Goal: Information Seeking & Learning: Learn about a topic

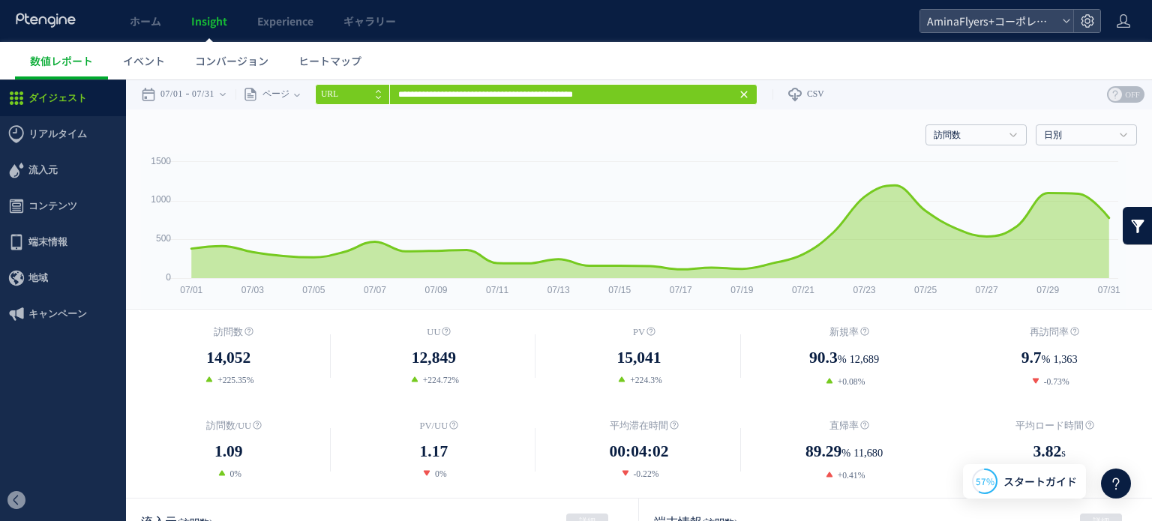
click at [750, 95] on icon at bounding box center [744, 94] width 12 height 12
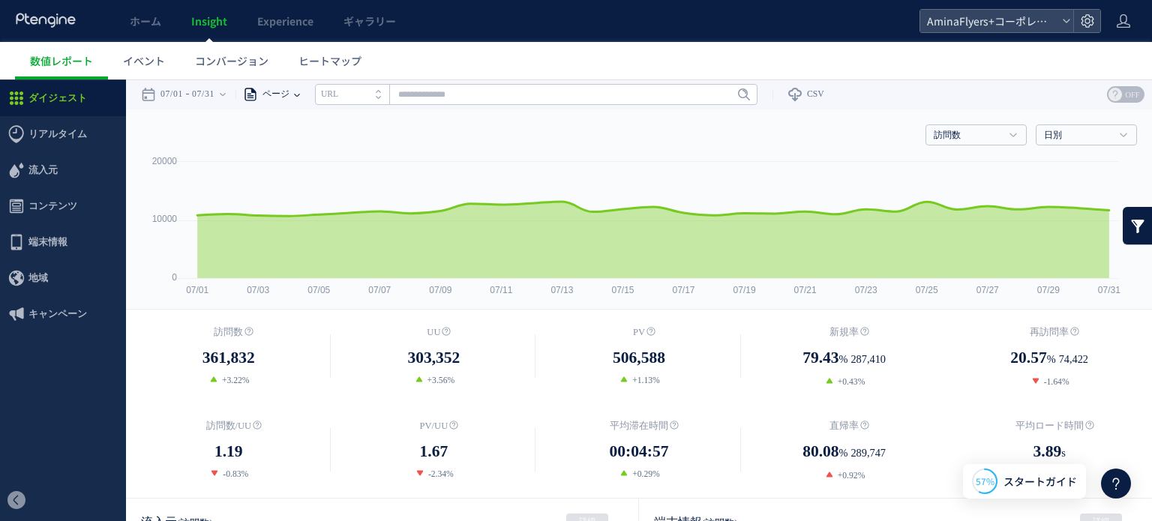
click at [289, 89] on span "ページ" at bounding box center [273, 94] width 31 height 30
click at [309, 149] on li "ページグループ" at bounding box center [297, 150] width 88 height 19
click at [483, 95] on input "text" at bounding box center [572, 94] width 442 height 21
click at [496, 91] on input "text" at bounding box center [572, 94] width 442 height 21
click at [377, 145] on link "Flyers" at bounding box center [571, 149] width 433 height 19
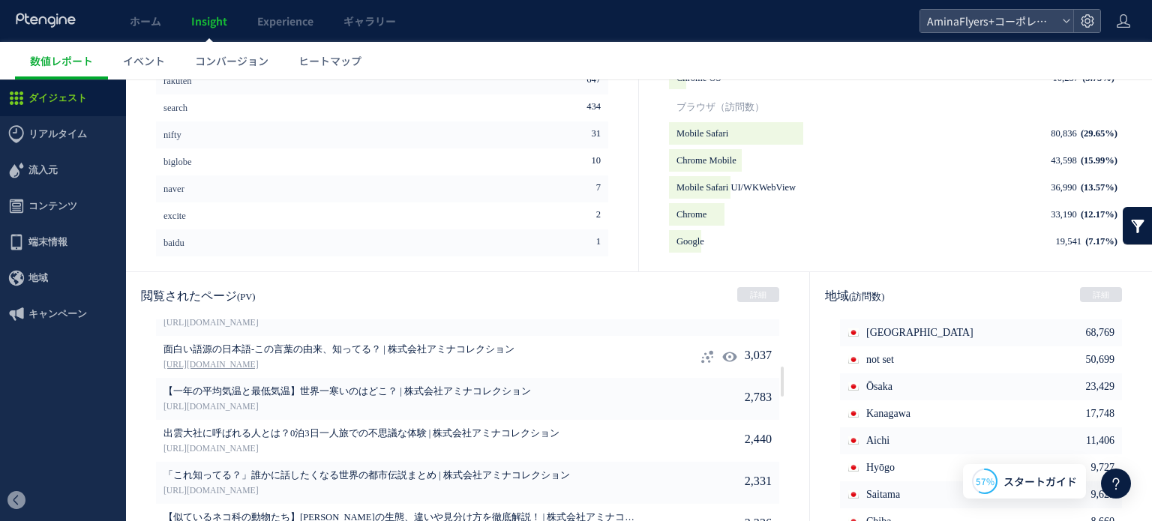
scroll to position [750, 0]
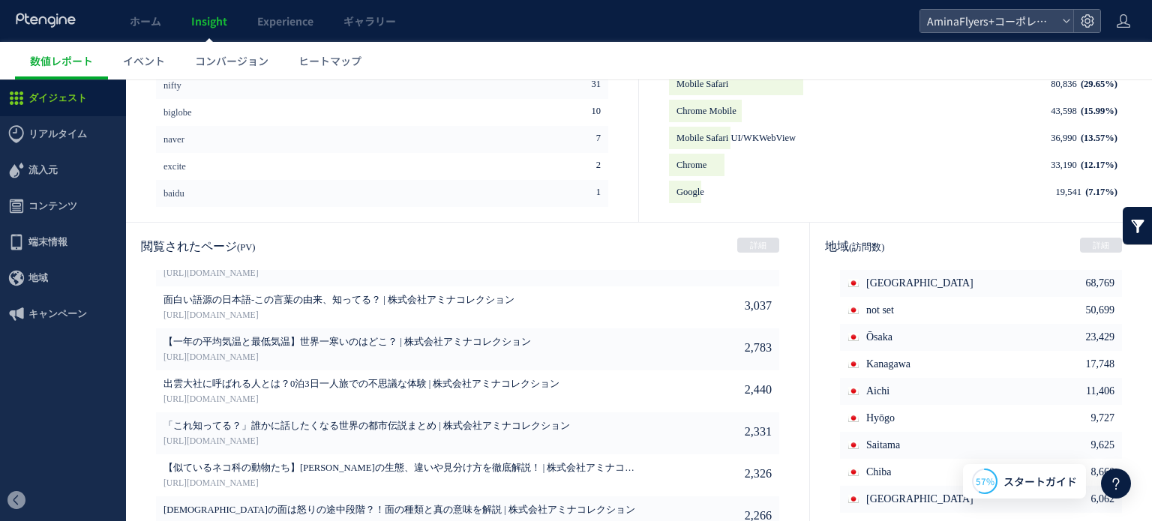
click at [759, 235] on div "閲覧されたページ (PV) 詳細" at bounding box center [467, 246] width 683 height 47
click at [738, 247] on link "詳細" at bounding box center [758, 245] width 42 height 15
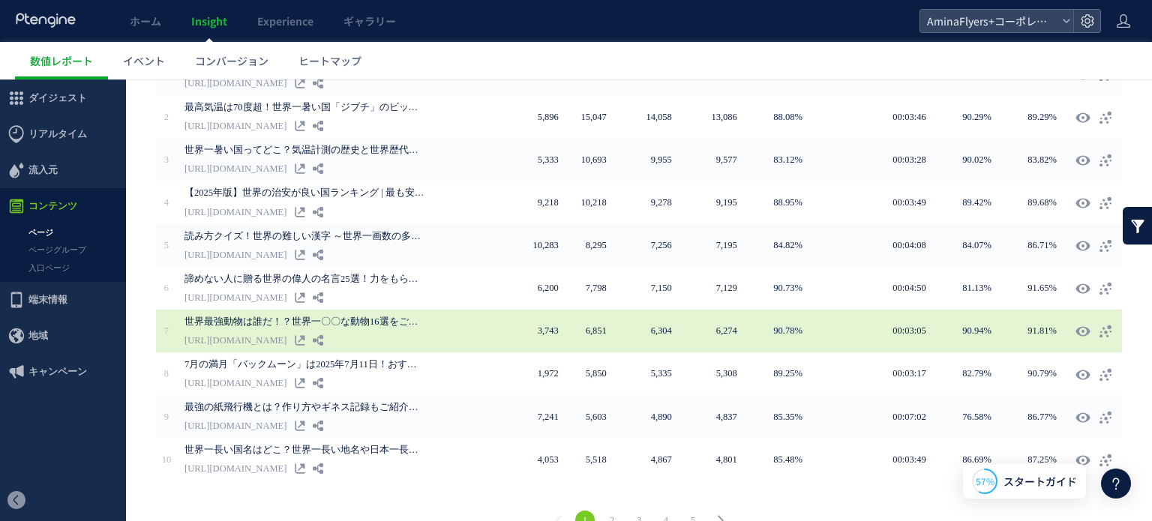
scroll to position [366, 0]
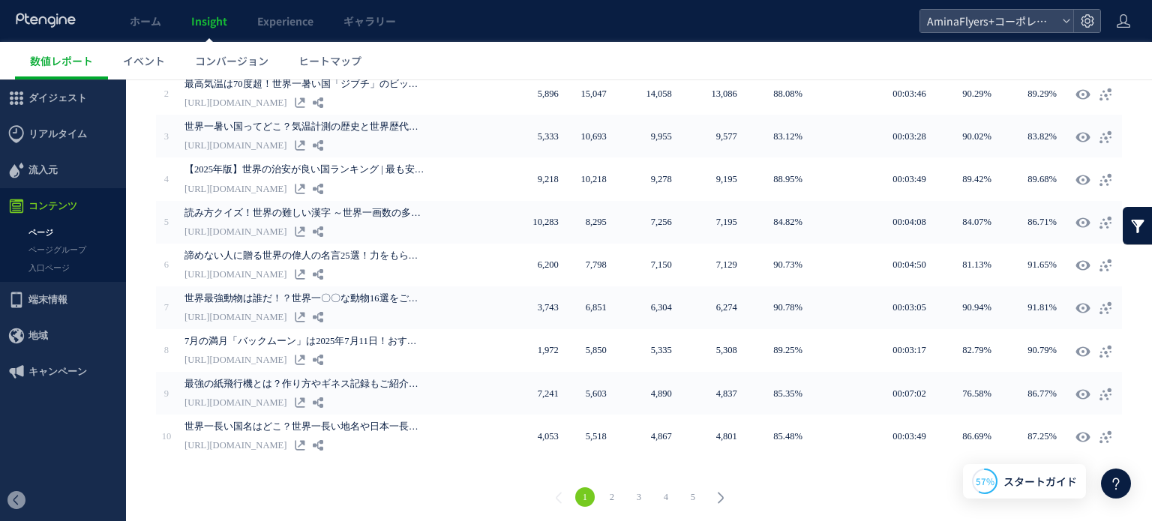
click at [613, 491] on link "2" at bounding box center [611, 496] width 19 height 19
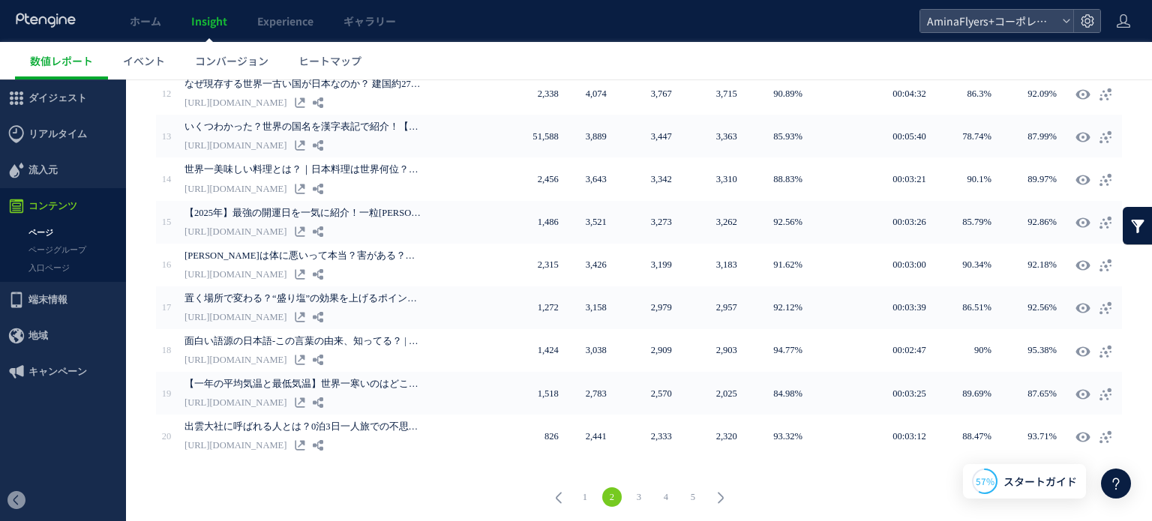
click at [642, 496] on link "3" at bounding box center [638, 496] width 19 height 19
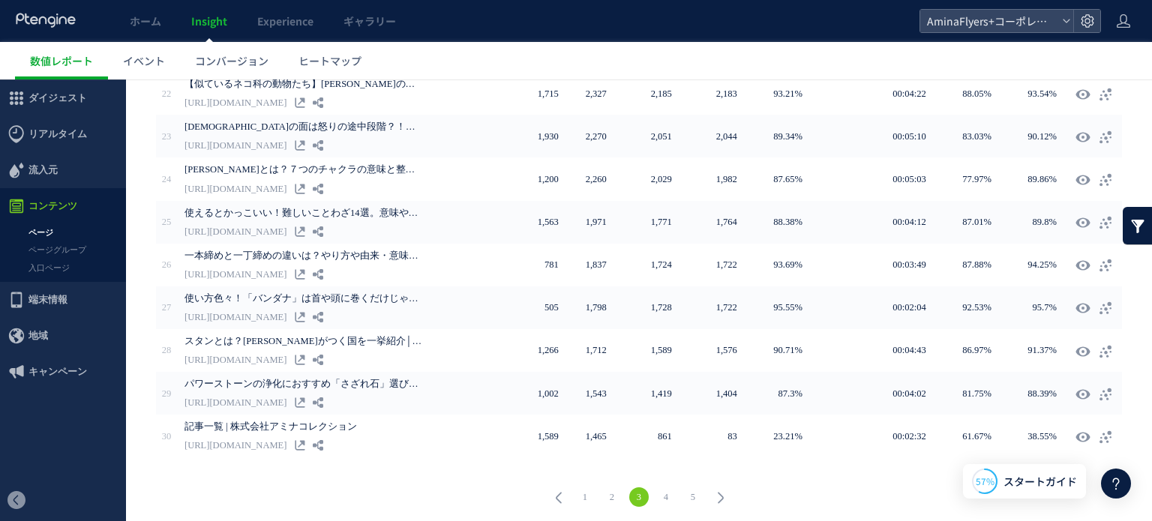
click at [661, 493] on link "4" at bounding box center [665, 496] width 19 height 19
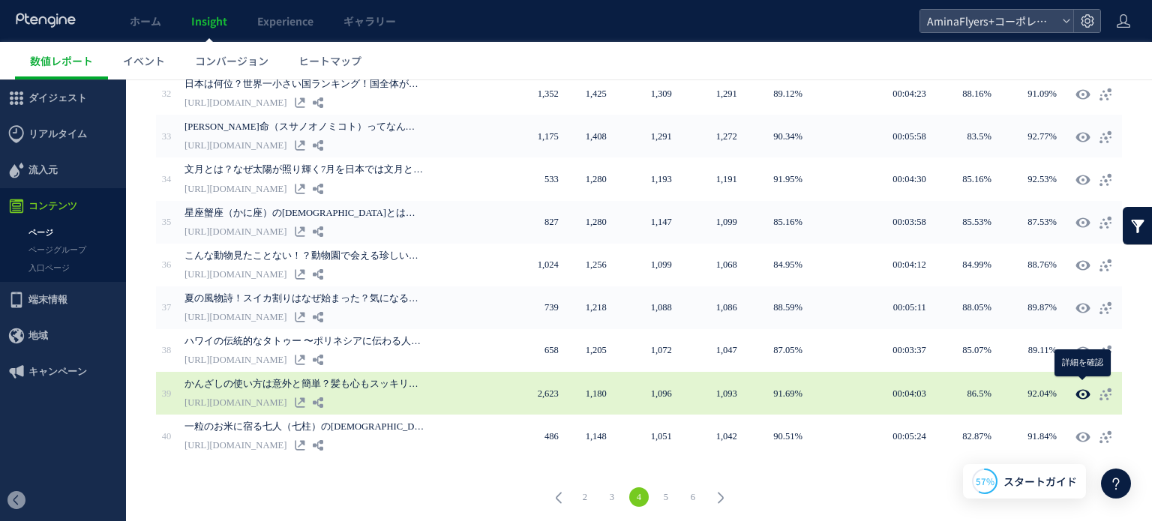
click at [1080, 388] on icon at bounding box center [1082, 394] width 15 height 15
type input "**********"
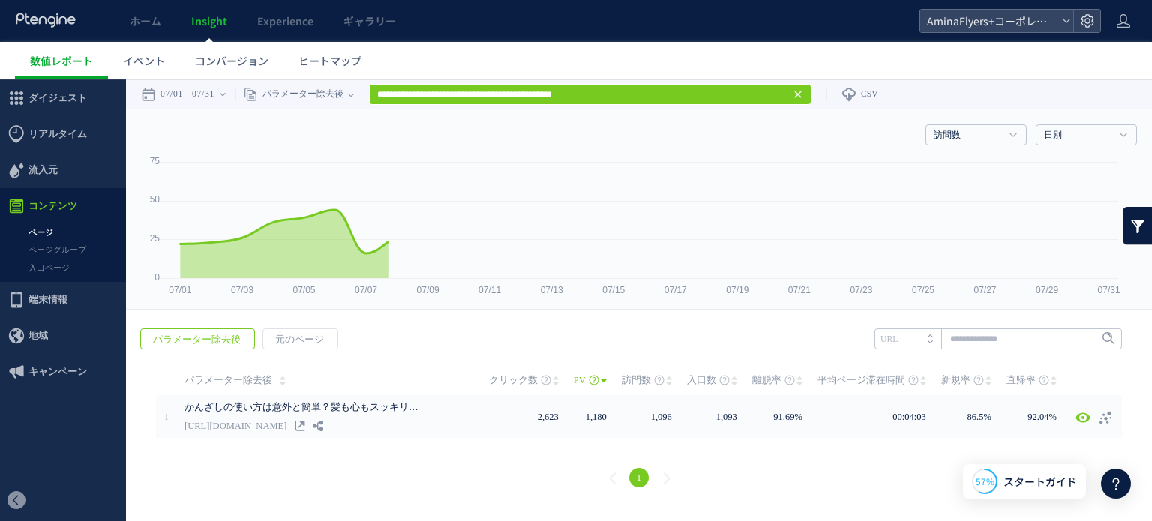
scroll to position [0, 0]
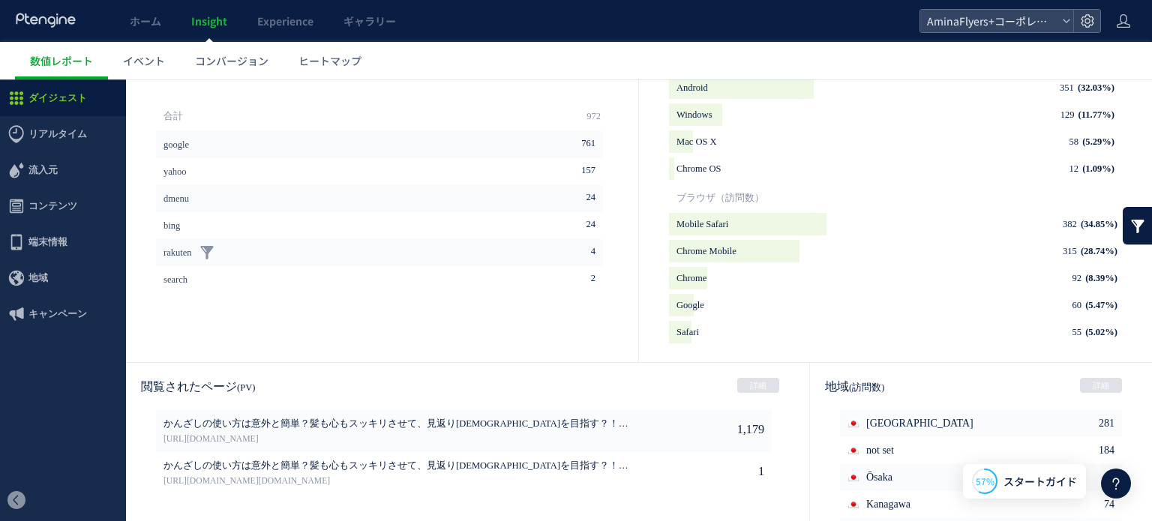
scroll to position [750, 0]
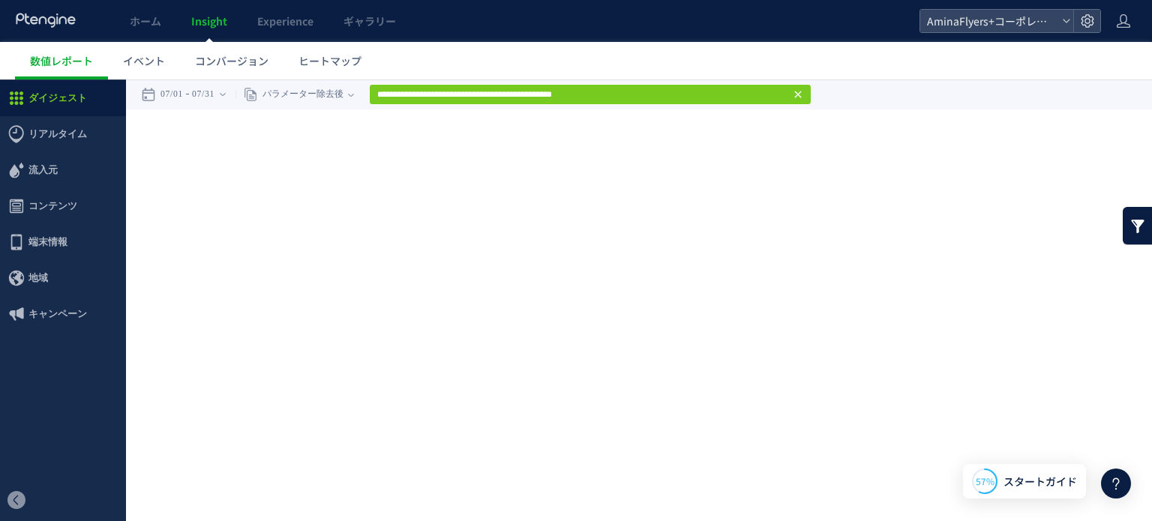
click at [804, 91] on icon at bounding box center [798, 94] width 12 height 12
click at [801, 91] on use at bounding box center [797, 94] width 7 height 7
click at [305, 86] on span "パラメーター除去後" at bounding box center [300, 94] width 85 height 30
click at [331, 153] on li "ページグループ" at bounding box center [351, 150] width 88 height 19
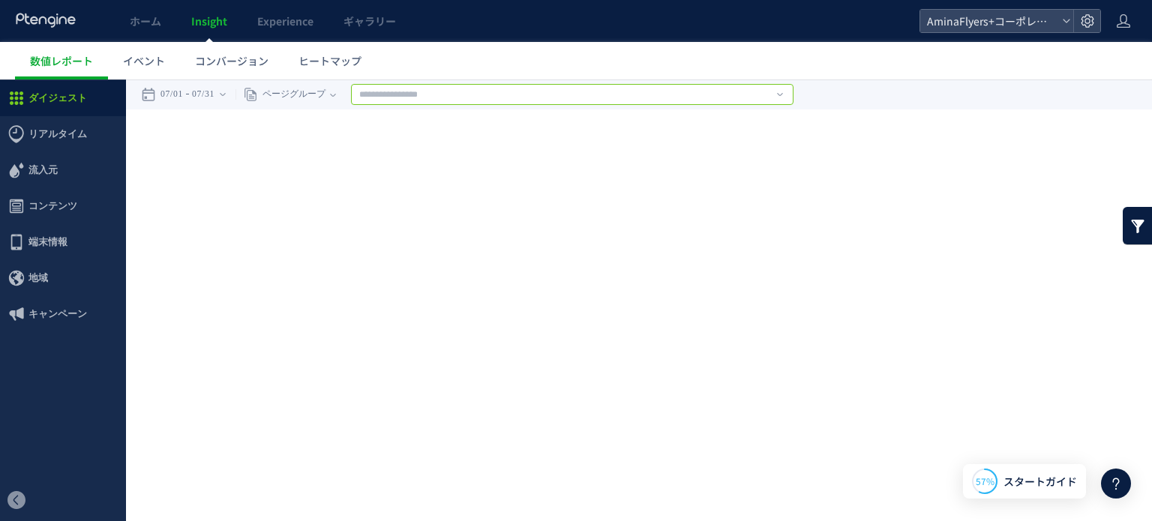
click at [397, 88] on input "text" at bounding box center [572, 94] width 442 height 21
click at [384, 142] on link "Flyers" at bounding box center [571, 149] width 433 height 19
type input "******"
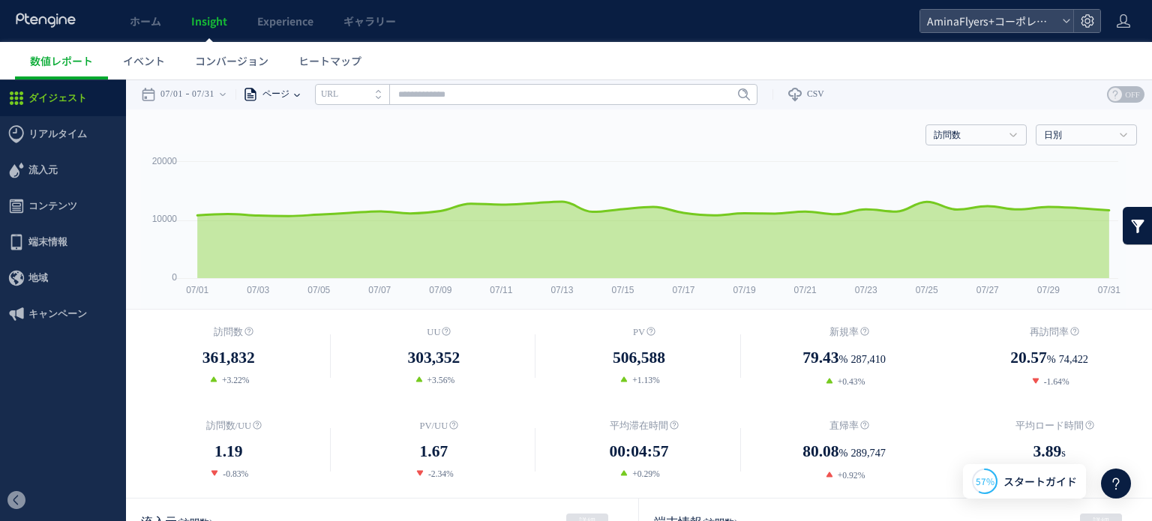
click at [294, 92] on div "ページ" at bounding box center [264, 94] width 58 height 30
click at [309, 145] on li "ページグループ" at bounding box center [297, 150] width 88 height 19
click at [408, 94] on input "text" at bounding box center [572, 94] width 442 height 21
click at [385, 145] on link "Flyers" at bounding box center [571, 149] width 433 height 19
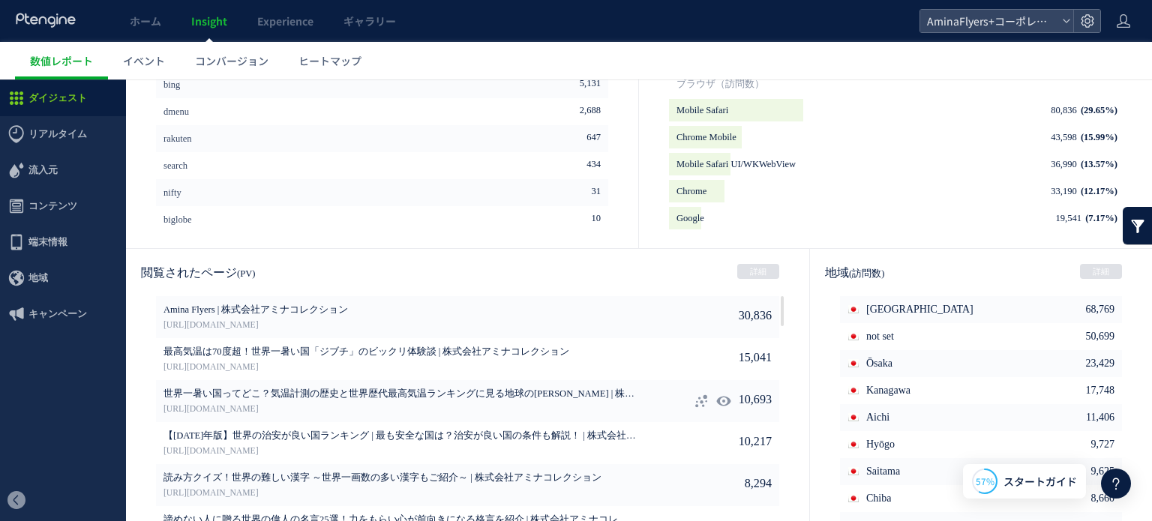
scroll to position [813, 0]
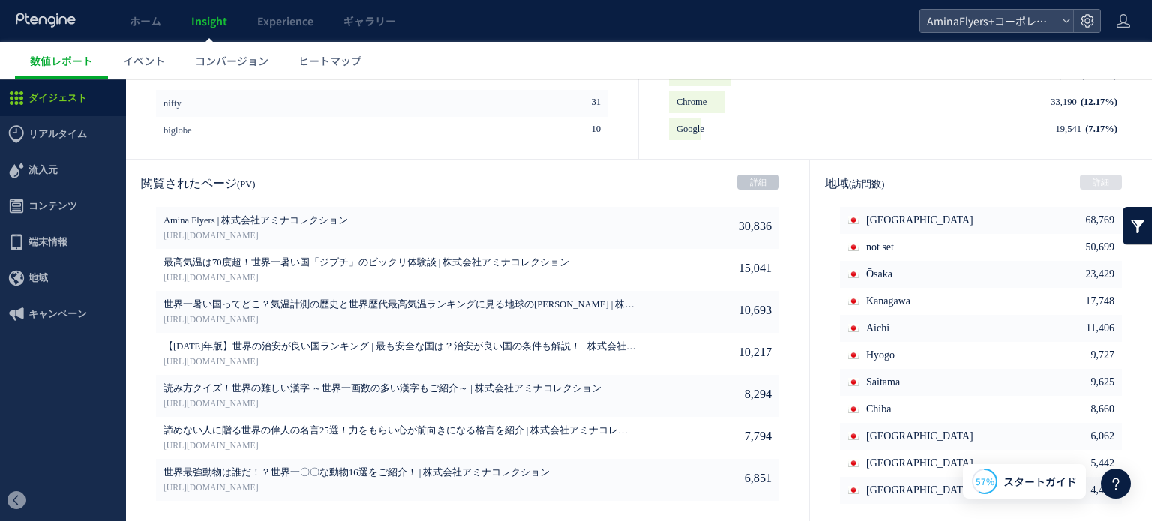
click at [742, 186] on link "詳細" at bounding box center [758, 182] width 42 height 15
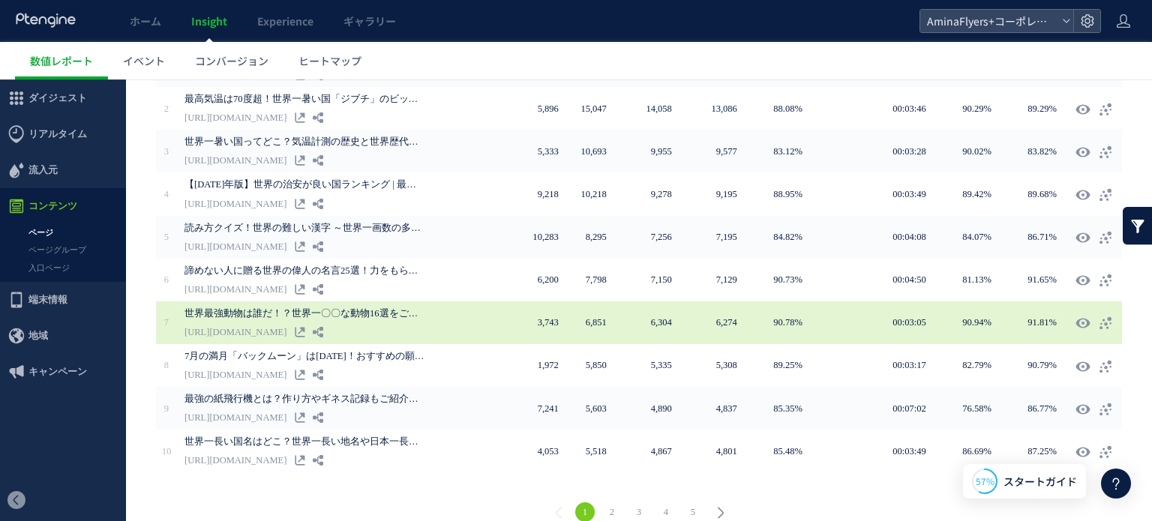
scroll to position [366, 0]
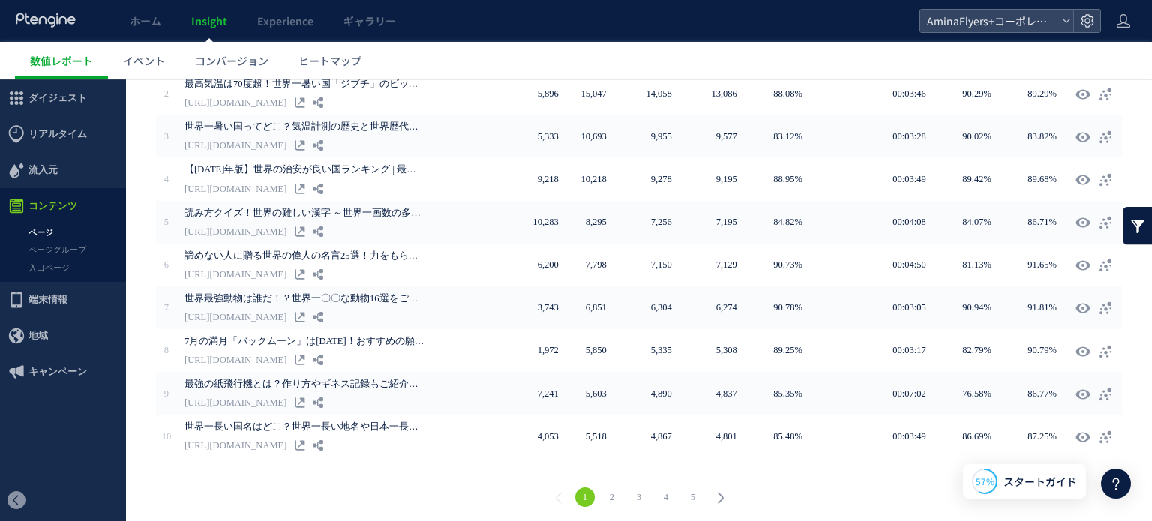
click at [659, 488] on link "4" at bounding box center [665, 496] width 19 height 19
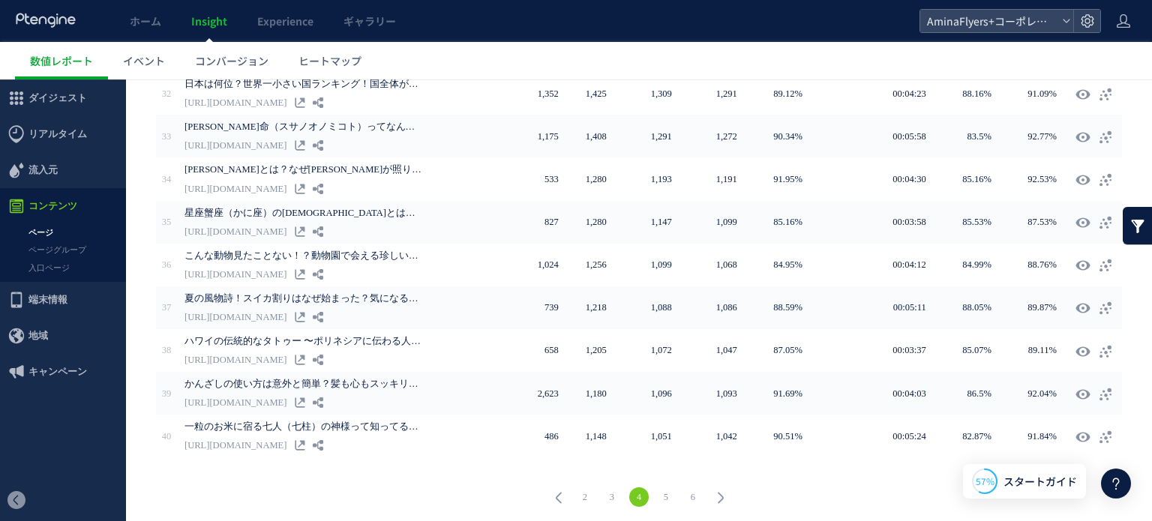
click at [660, 490] on link "5" at bounding box center [665, 496] width 19 height 19
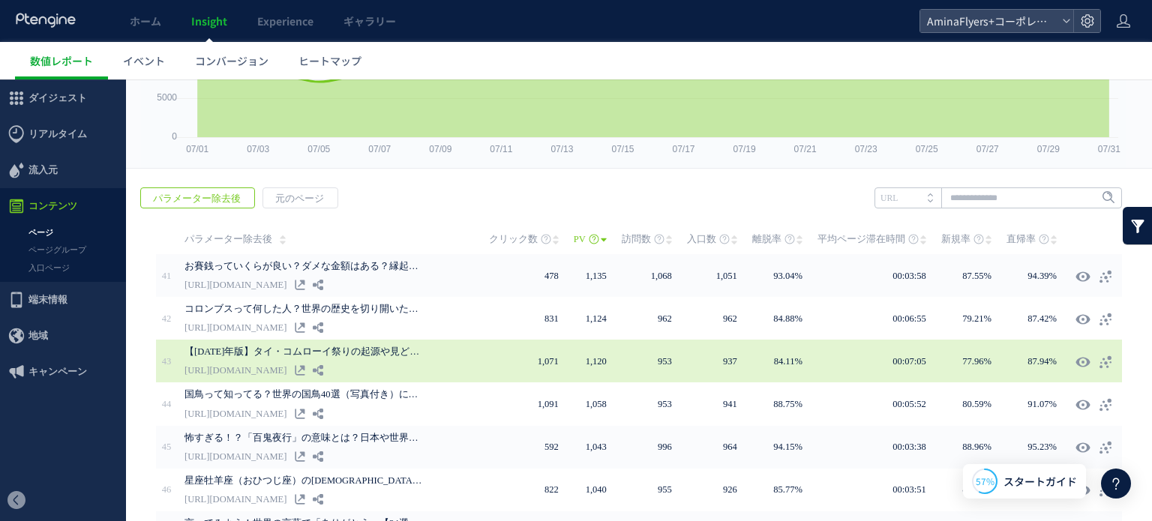
scroll to position [291, 0]
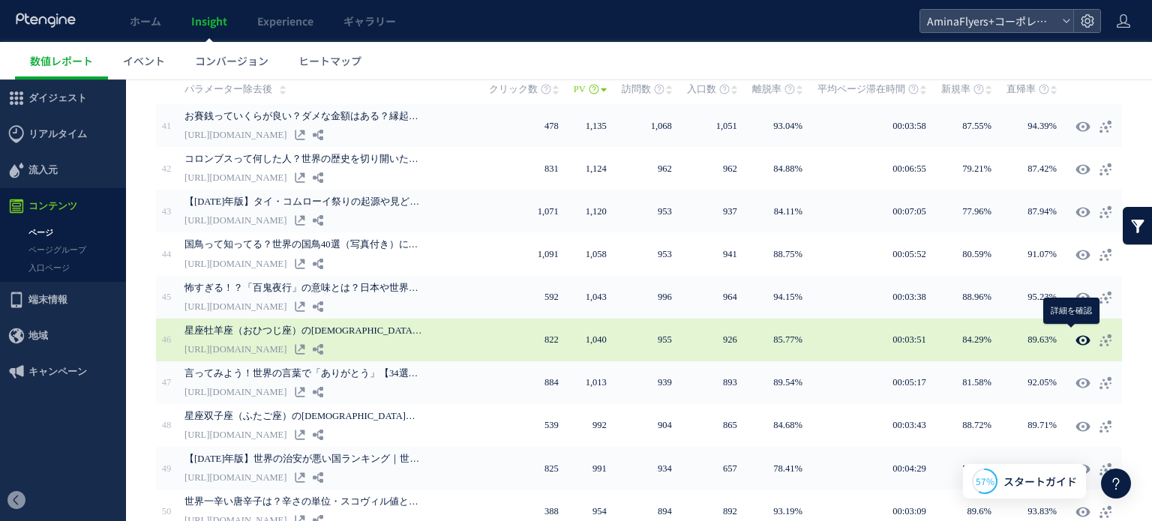
click at [1075, 337] on use at bounding box center [1082, 339] width 14 height 11
type input "**********"
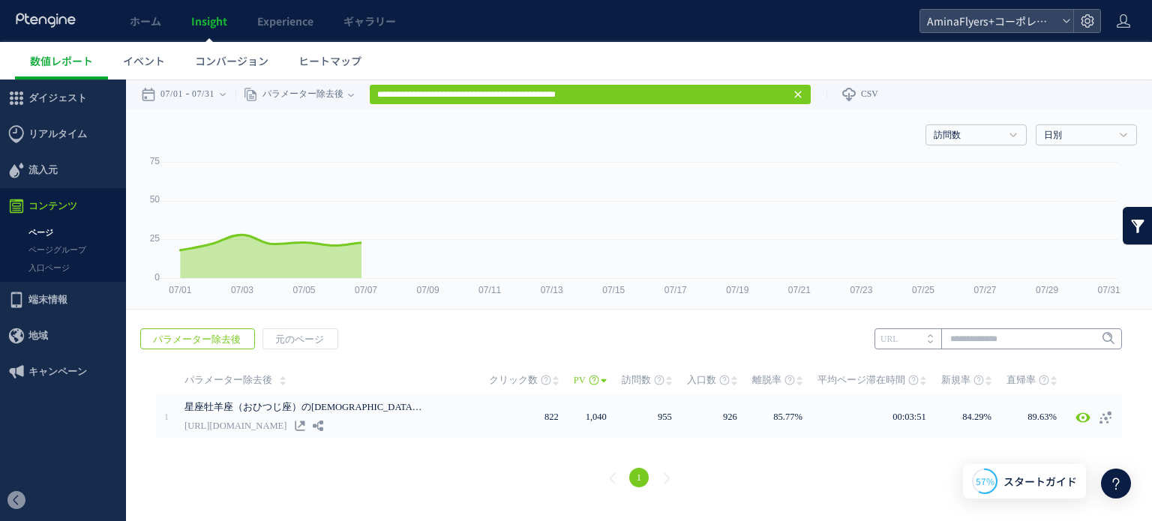
scroll to position [0, 0]
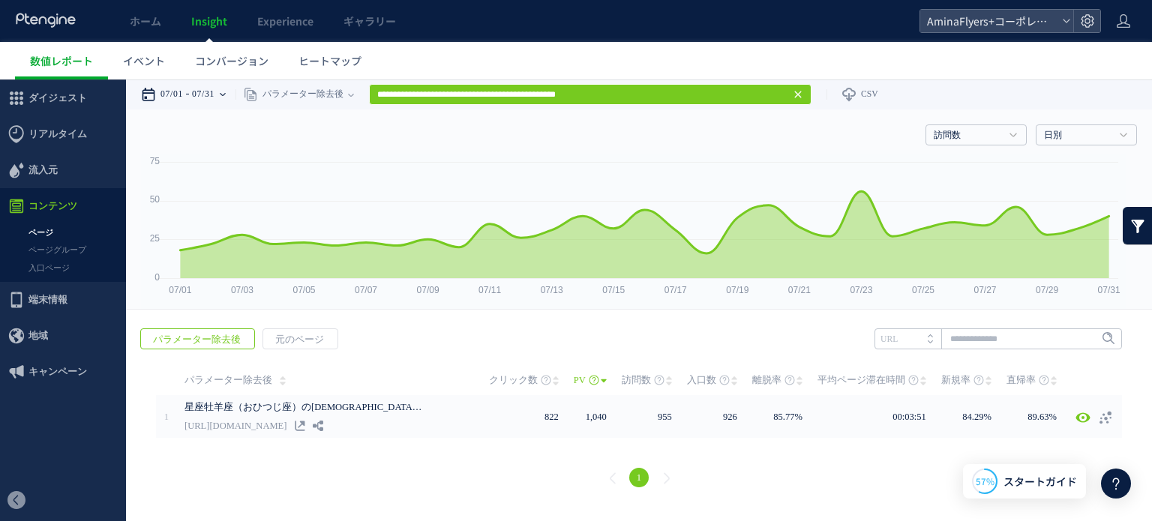
click at [226, 94] on icon at bounding box center [223, 94] width 6 height 3
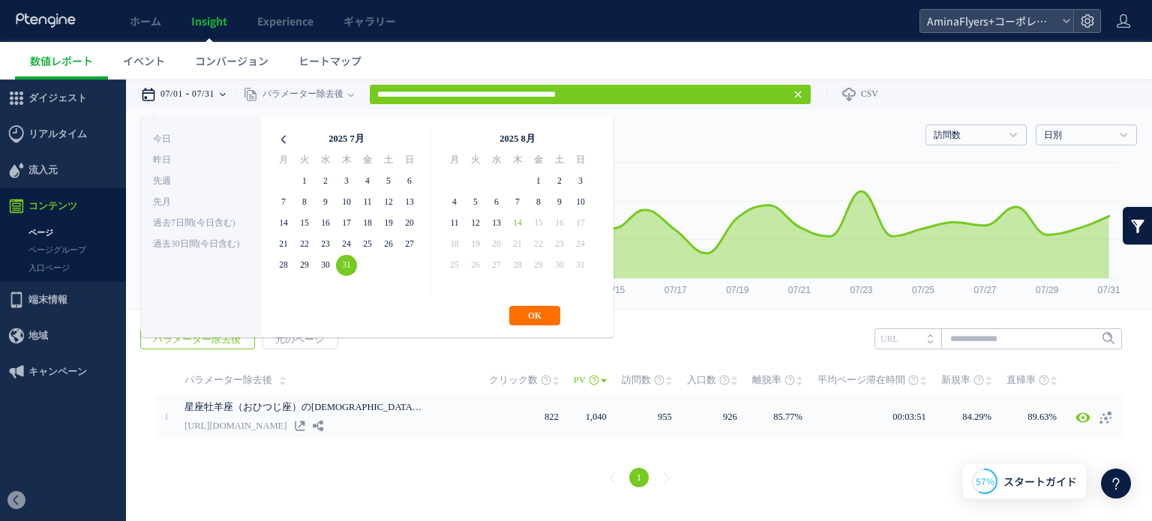
click at [276, 135] on icon at bounding box center [283, 139] width 21 height 21
click at [276, 136] on icon at bounding box center [283, 139] width 21 height 21
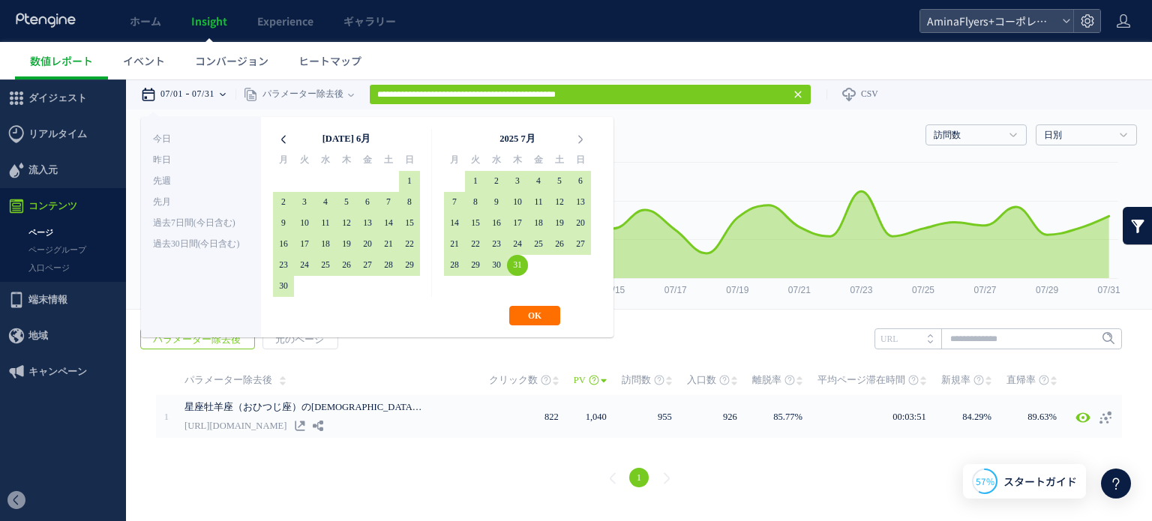
click at [282, 134] on icon at bounding box center [283, 139] width 21 height 21
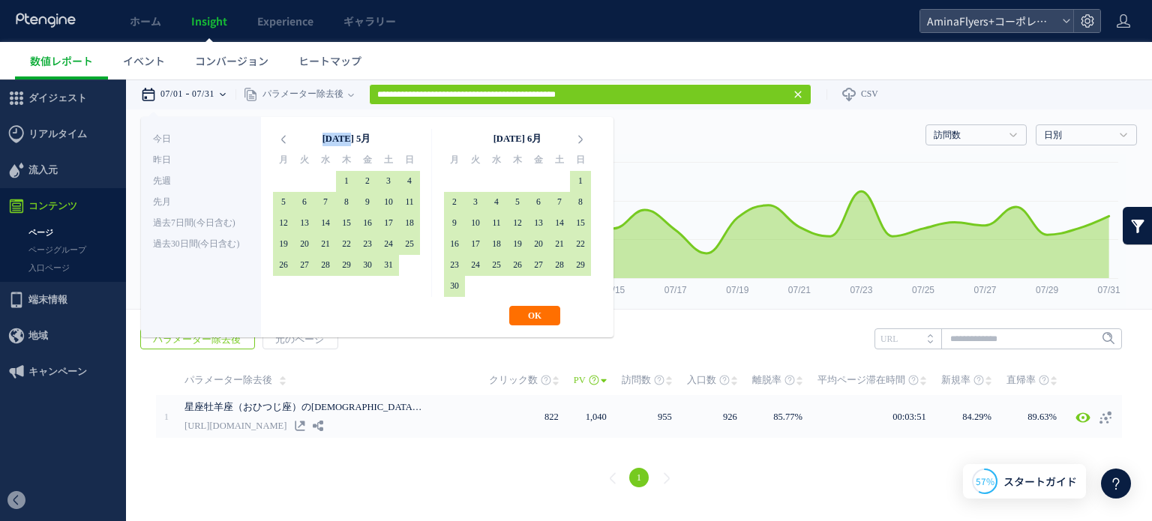
click at [282, 134] on icon at bounding box center [283, 139] width 21 height 21
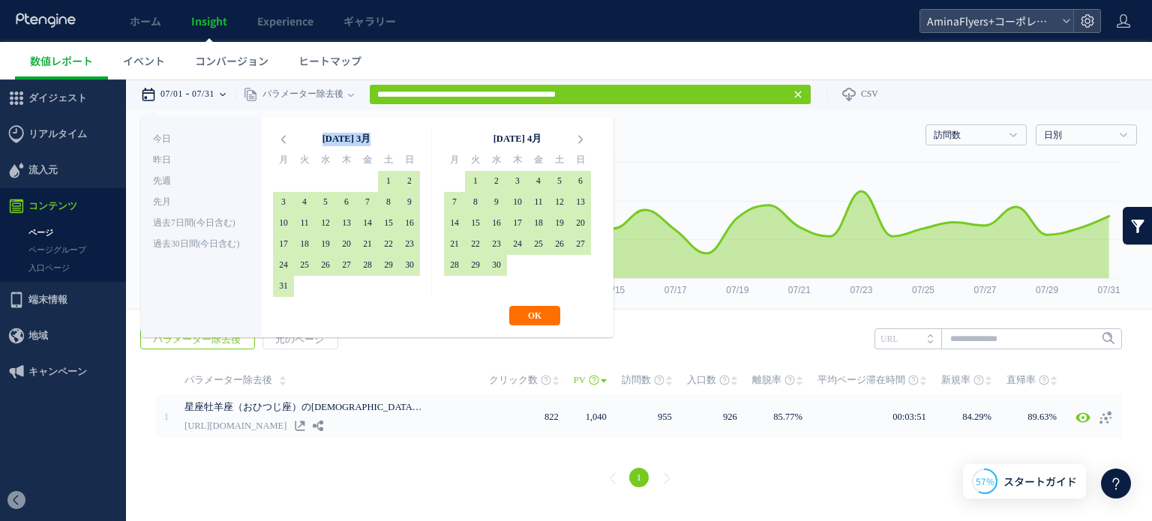
click at [282, 134] on icon at bounding box center [283, 139] width 21 height 21
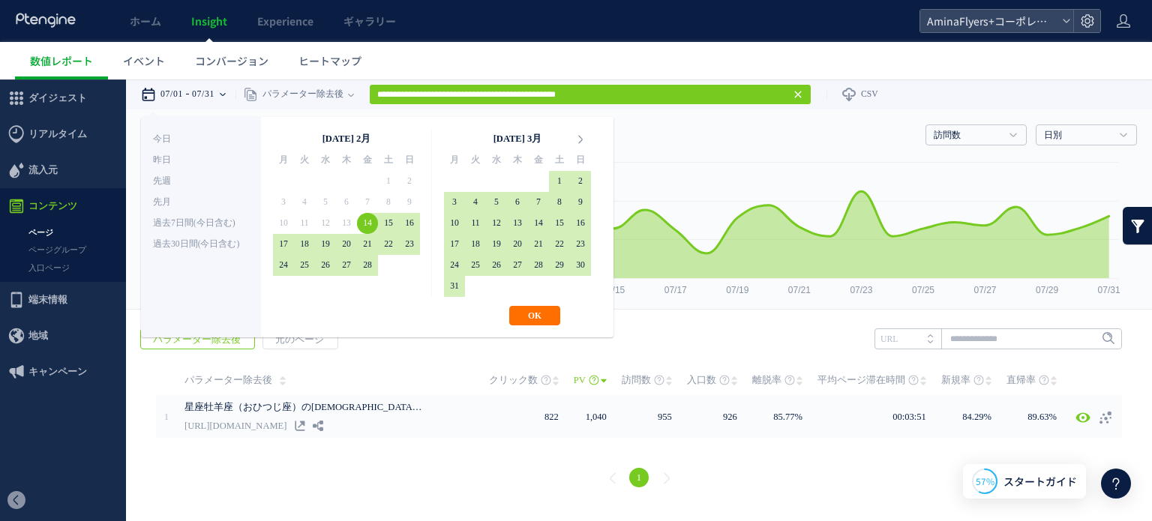
click at [282, 134] on th at bounding box center [283, 139] width 21 height 21
click at [517, 304] on div "**********" at bounding box center [377, 227] width 472 height 220
click at [519, 310] on button "OK" at bounding box center [534, 315] width 51 height 19
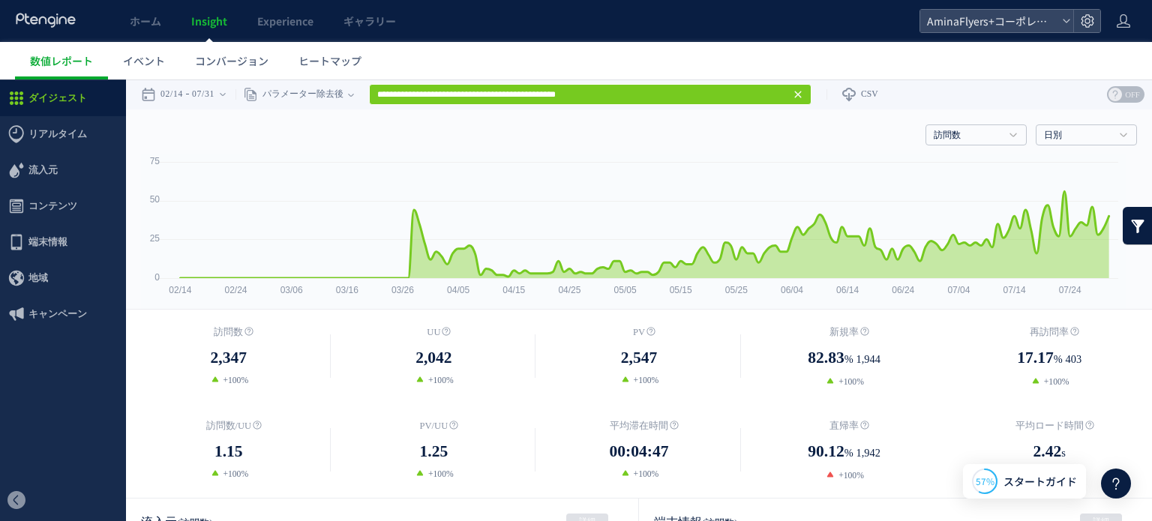
click at [801, 94] on use at bounding box center [797, 94] width 7 height 7
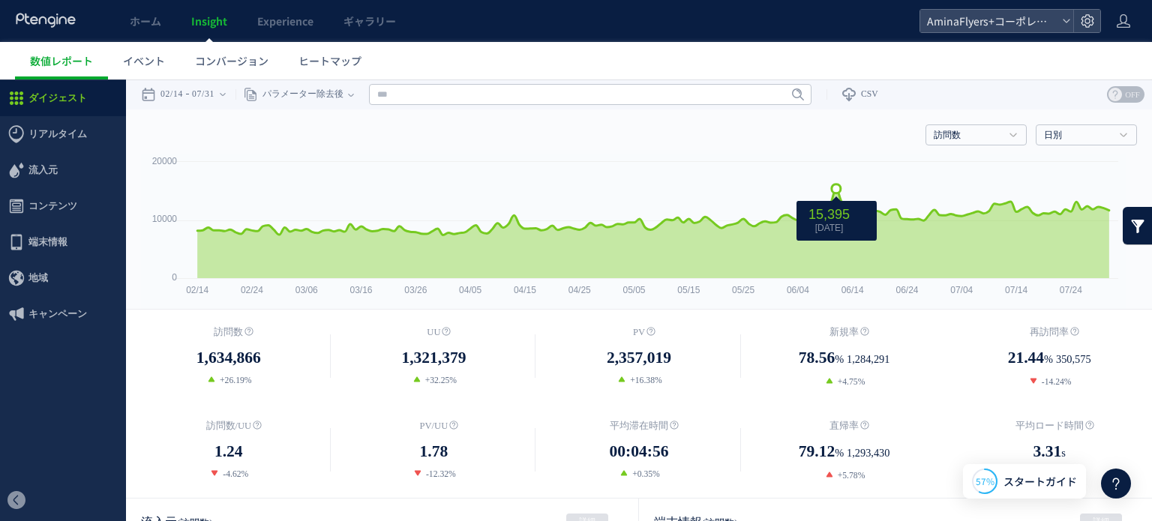
click at [838, 193] on icon at bounding box center [836, 188] width 9 height 9
click at [354, 91] on icon at bounding box center [351, 94] width 6 height 30
click at [364, 148] on li "ページグループ" at bounding box center [351, 150] width 88 height 19
click at [226, 94] on icon at bounding box center [223, 94] width 6 height 3
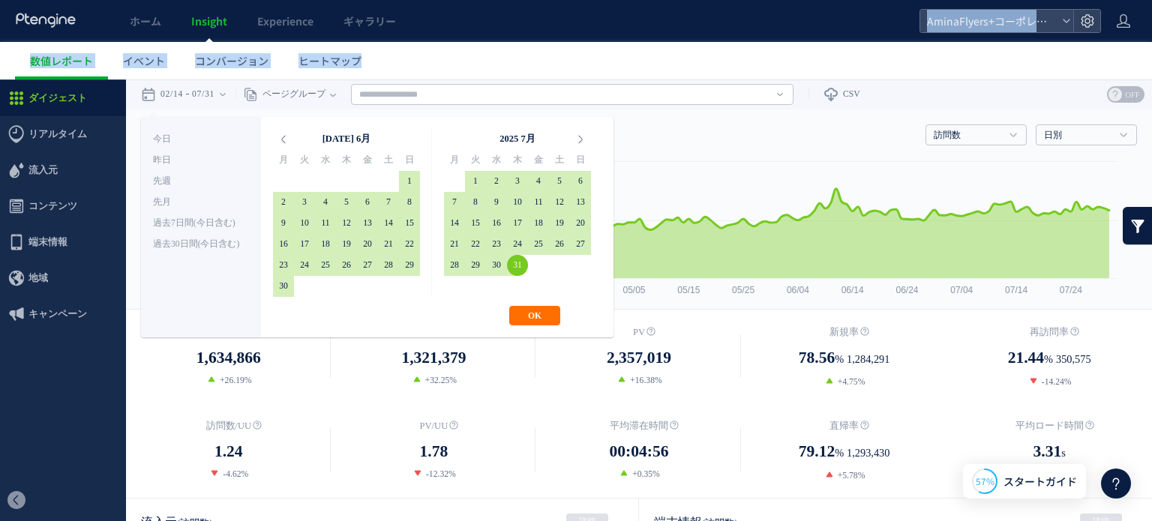
drag, startPoint x: 681, startPoint y: 52, endPoint x: 679, endPoint y: -13, distance: 64.5
click at [679, 0] on html "ホーム Insight Experience ギャラリー AminaFlyers+コーポレートサイト 数値レポート イベント コンバージョン ヒートマップ ス…" at bounding box center [576, 260] width 1152 height 521
click at [534, 311] on button "OK" at bounding box center [534, 315] width 51 height 19
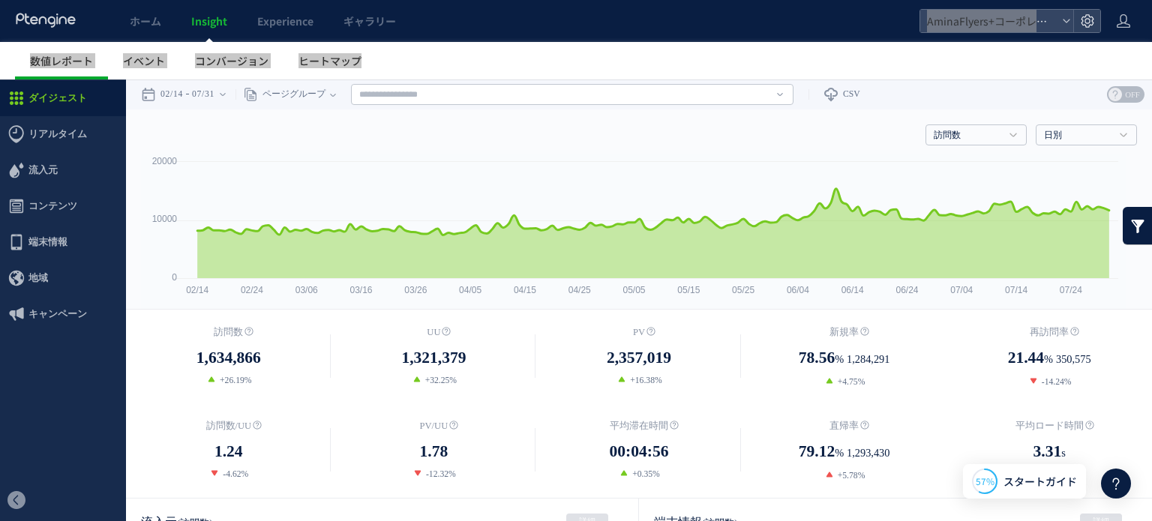
click at [246, 131] on div "訪問数 訪問数 UU PV 新規率 再訪問率 訪問数/UU PV/UU 平均滞在時間 直帰率 平均ロード時間 日別" at bounding box center [639, 131] width 996 height 45
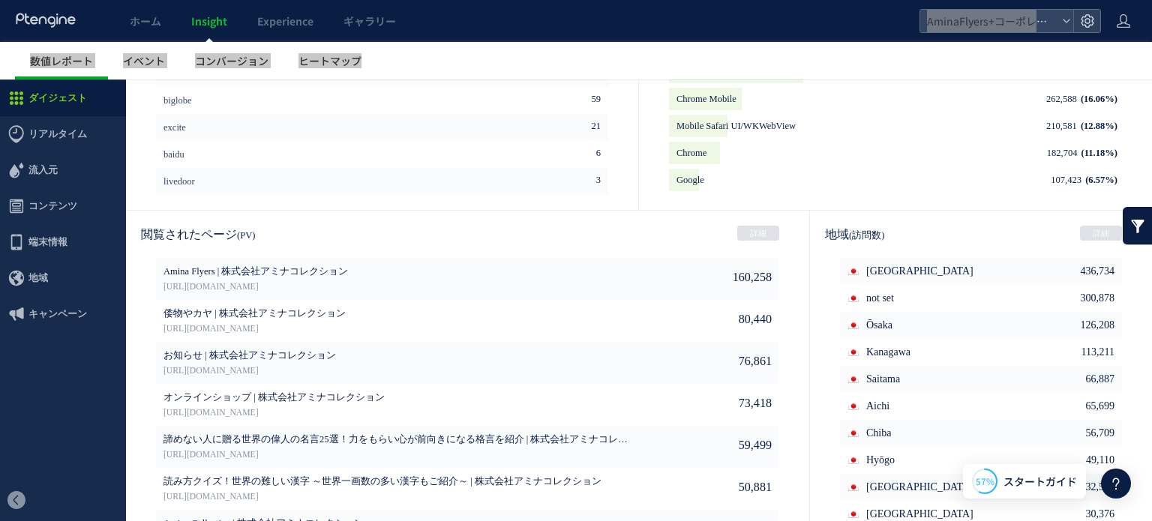
scroll to position [813, 0]
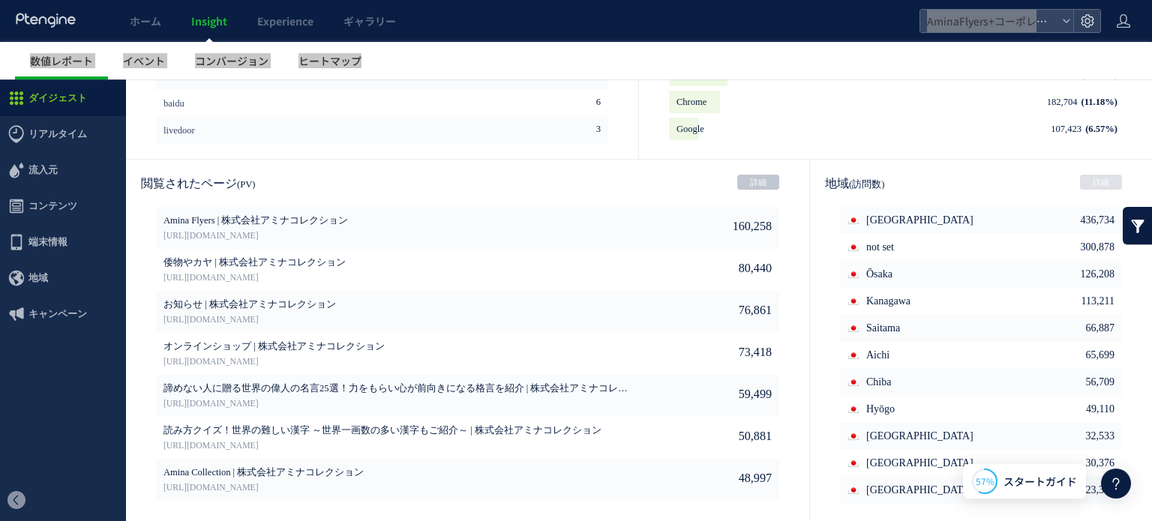
click at [756, 183] on link "詳細" at bounding box center [758, 182] width 42 height 15
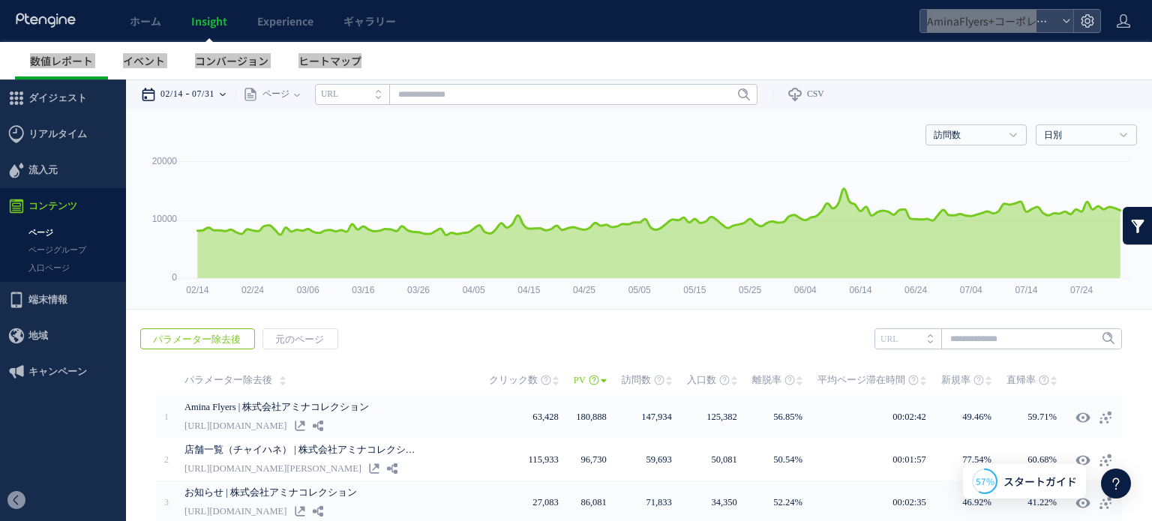
click at [214, 89] on time "07/31" at bounding box center [203, 94] width 22 height 30
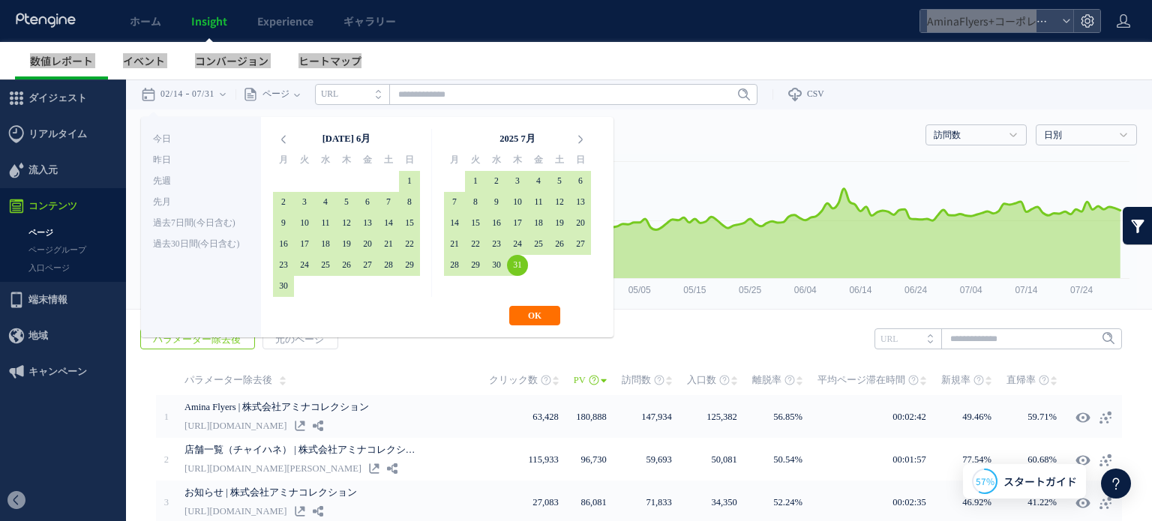
drag, startPoint x: 774, startPoint y: 331, endPoint x: 861, endPoint y: 343, distance: 87.8
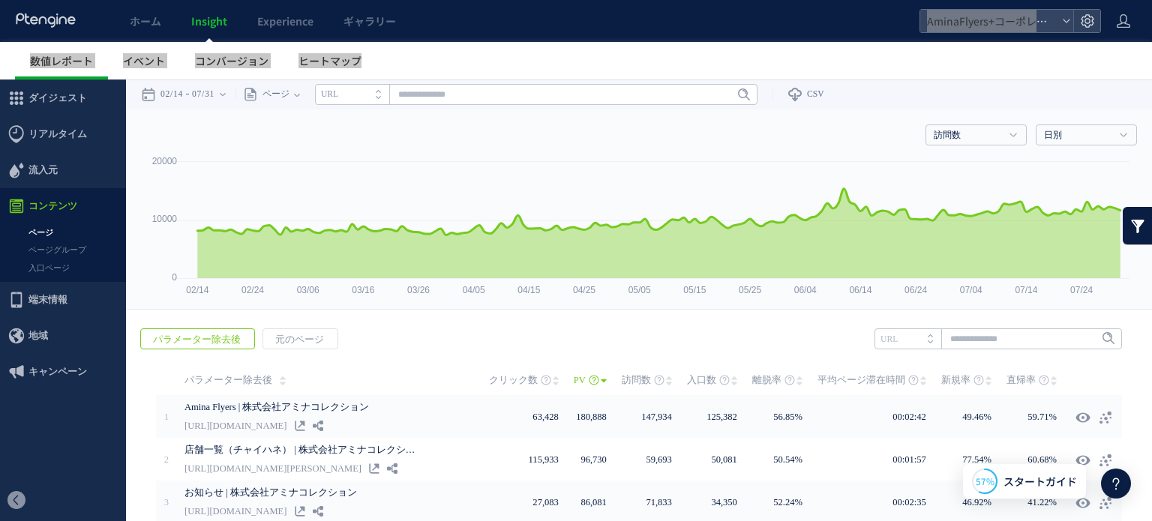
click at [902, 340] on li "URL" at bounding box center [907, 338] width 67 height 21
click at [994, 341] on input "text" at bounding box center [997, 338] width 247 height 21
type input "****"
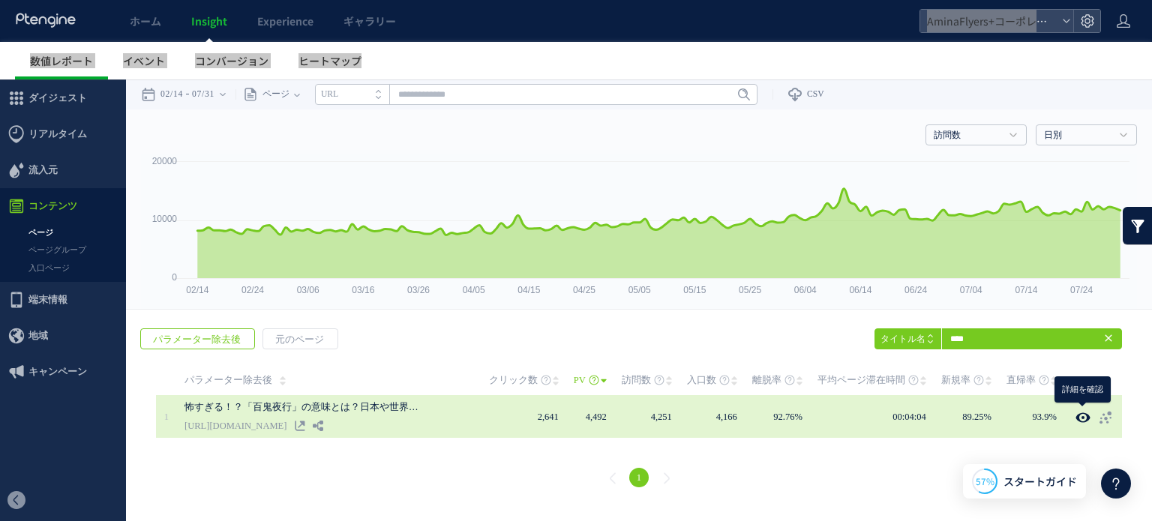
click at [1077, 417] on use at bounding box center [1082, 417] width 14 height 11
type input "**********"
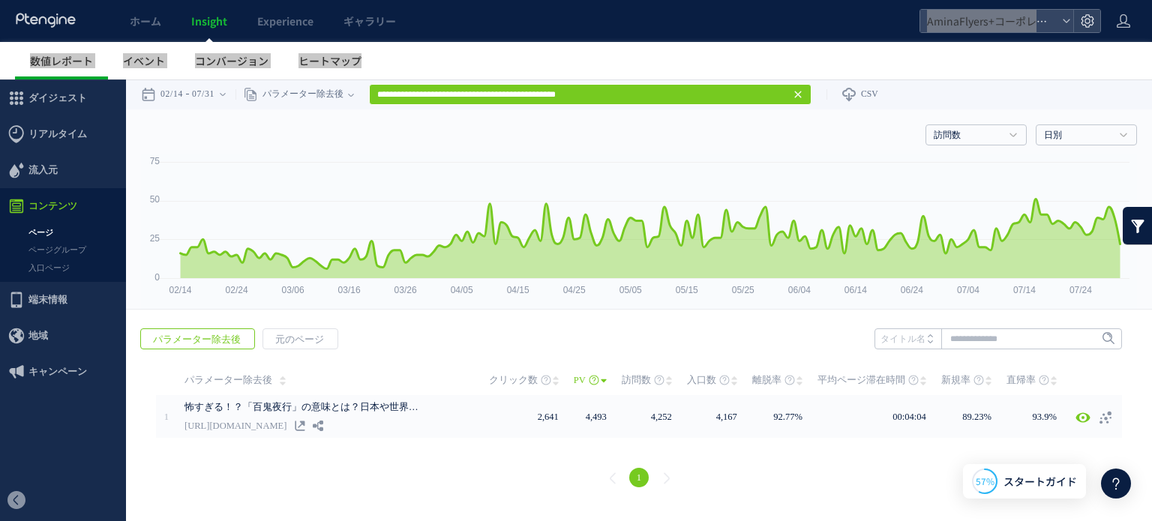
click at [268, 118] on div "訪問数 訪問数 UU PV 新規率 再訪問率 訪問数/UU PV/UU 平均滞在時間 直帰率 平均ロード時間 日別" at bounding box center [639, 131] width 996 height 45
drag, startPoint x: 334, startPoint y: 167, endPoint x: 371, endPoint y: 136, distance: 48.5
click at [334, 166] on rect at bounding box center [639, 231] width 996 height 154
click at [801, 95] on use at bounding box center [797, 94] width 7 height 7
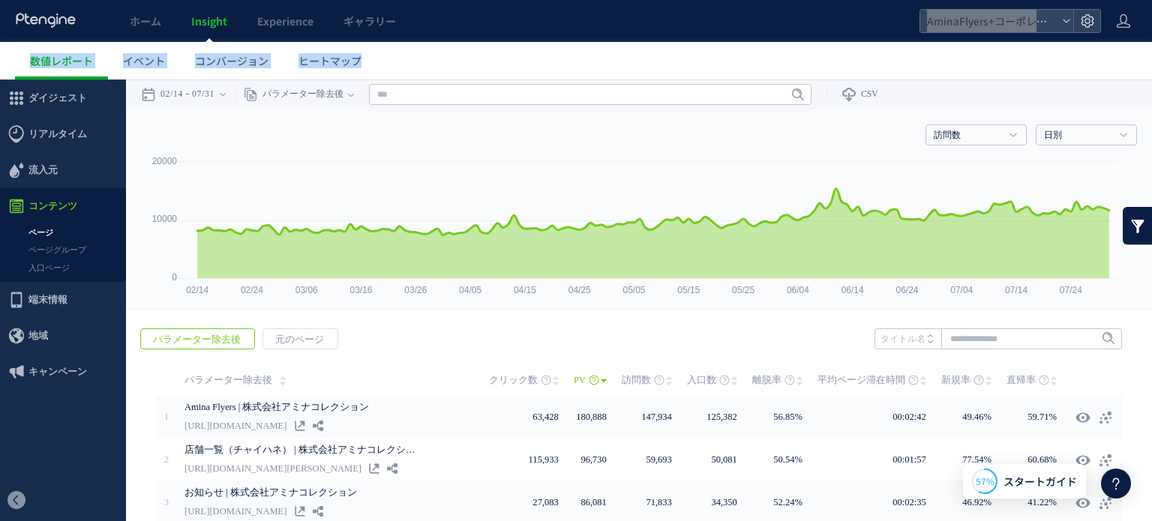
click at [461, 74] on ul "数値レポート イベント コンバージョン ヒートマップ" at bounding box center [583, 60] width 1137 height 37
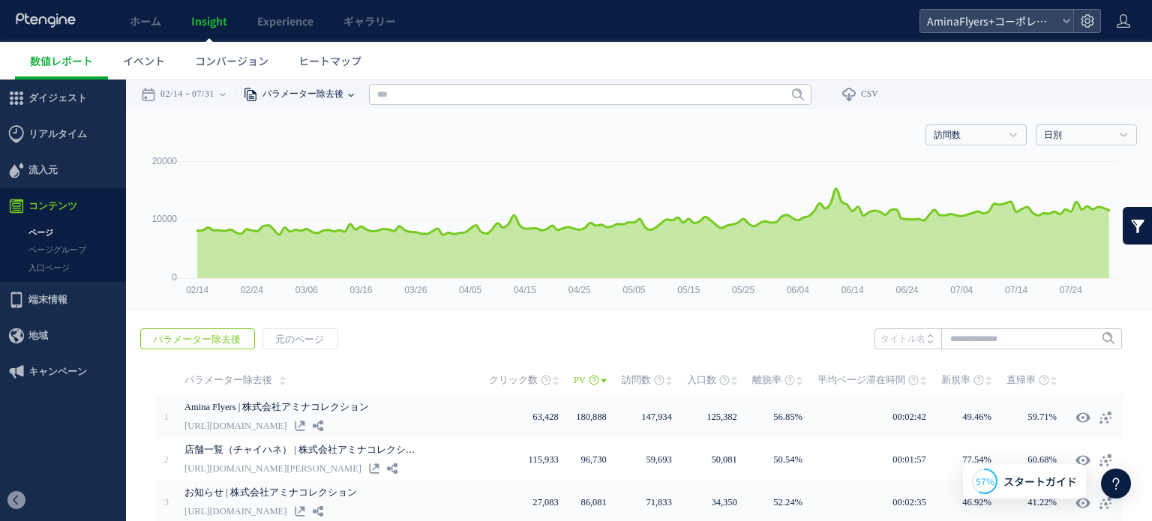
click at [314, 92] on span "パラメーター除去後" at bounding box center [300, 94] width 85 height 30
click at [371, 145] on li "ページグループ" at bounding box center [351, 150] width 88 height 19
click at [423, 94] on input "text" at bounding box center [572, 94] width 442 height 21
click at [399, 146] on link "Flyers" at bounding box center [571, 149] width 433 height 19
type input "******"
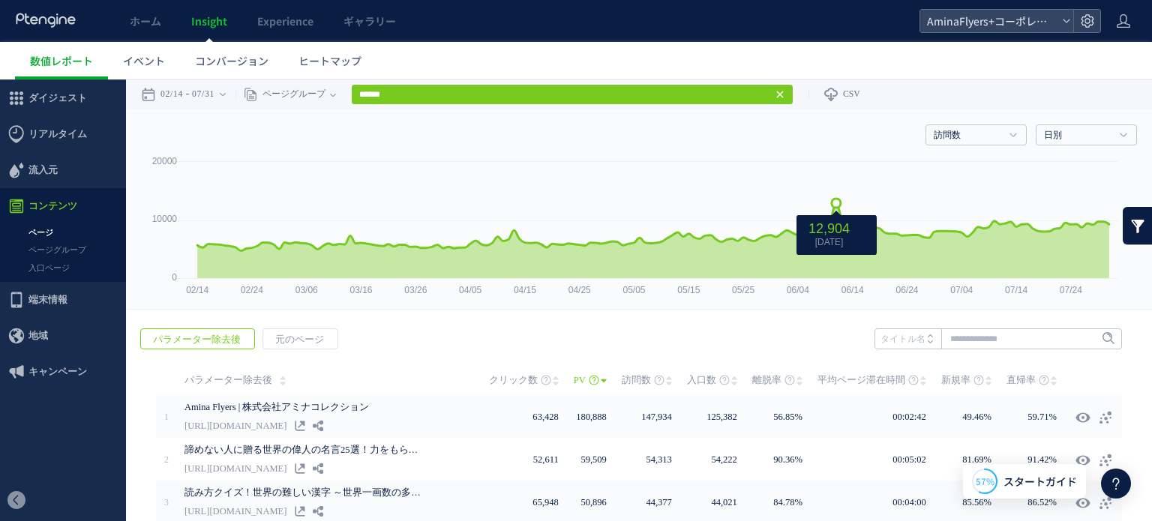
click at [835, 211] on icon at bounding box center [653, 227] width 927 height 48
click at [835, 233] on icon "12,904" at bounding box center [828, 228] width 41 height 15
click at [235, 93] on div "02/14 07/31" at bounding box center [188, 94] width 94 height 30
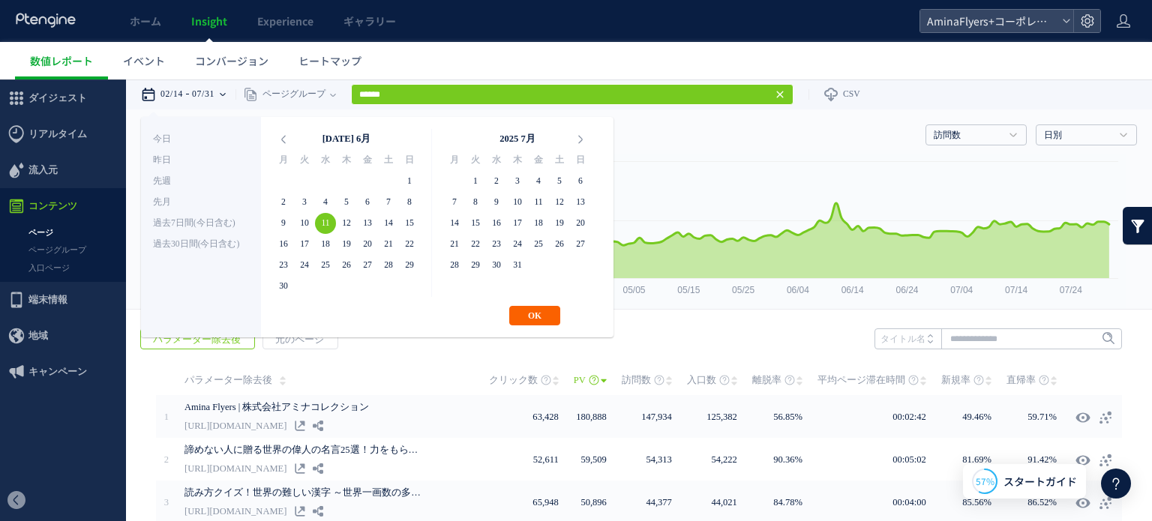
click at [526, 311] on button "OK" at bounding box center [534, 315] width 51 height 19
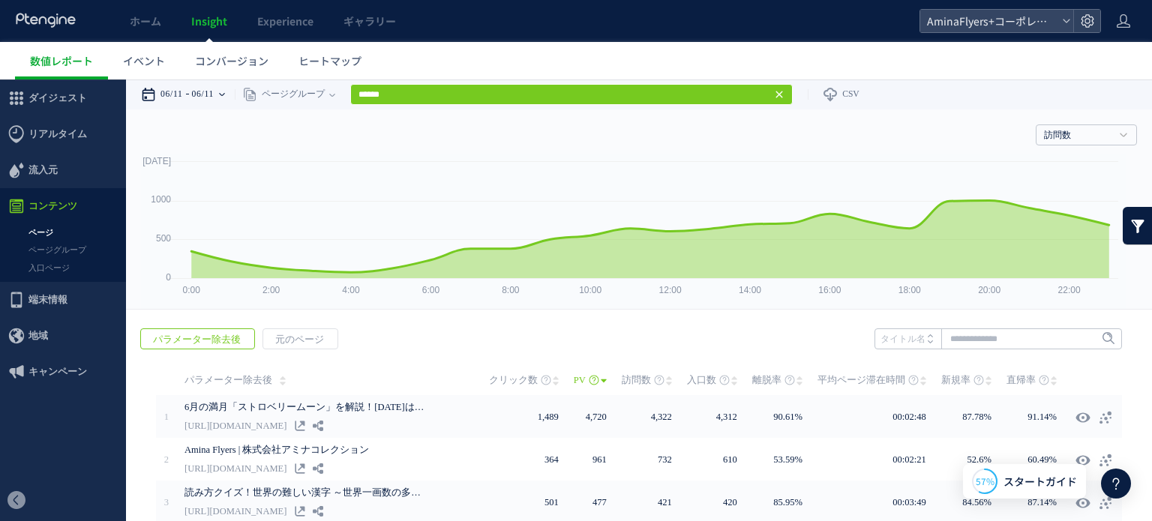
click at [225, 90] on icon at bounding box center [222, 94] width 6 height 30
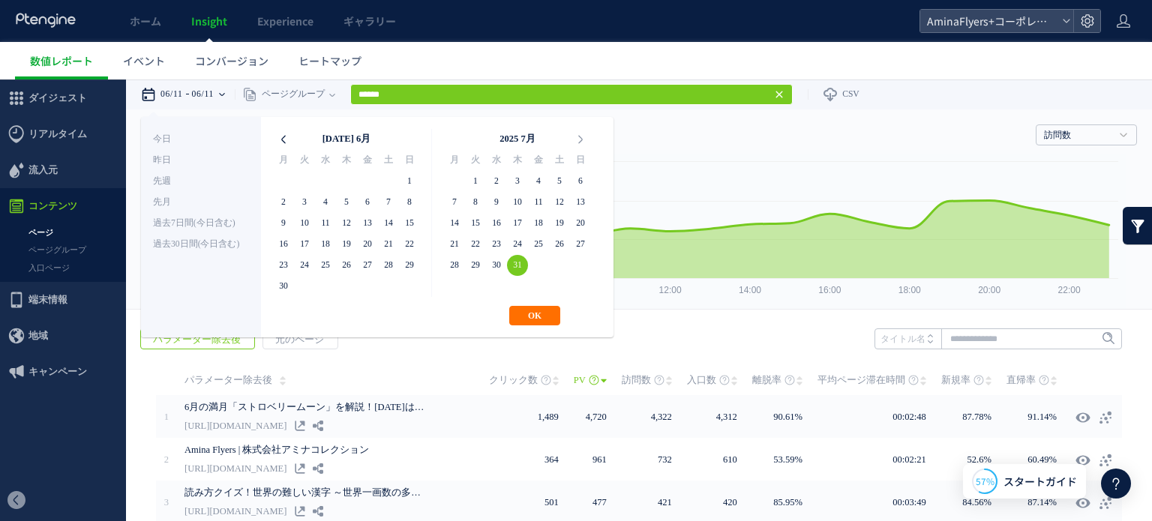
click at [286, 139] on icon at bounding box center [283, 139] width 21 height 21
click at [286, 139] on th at bounding box center [283, 139] width 21 height 21
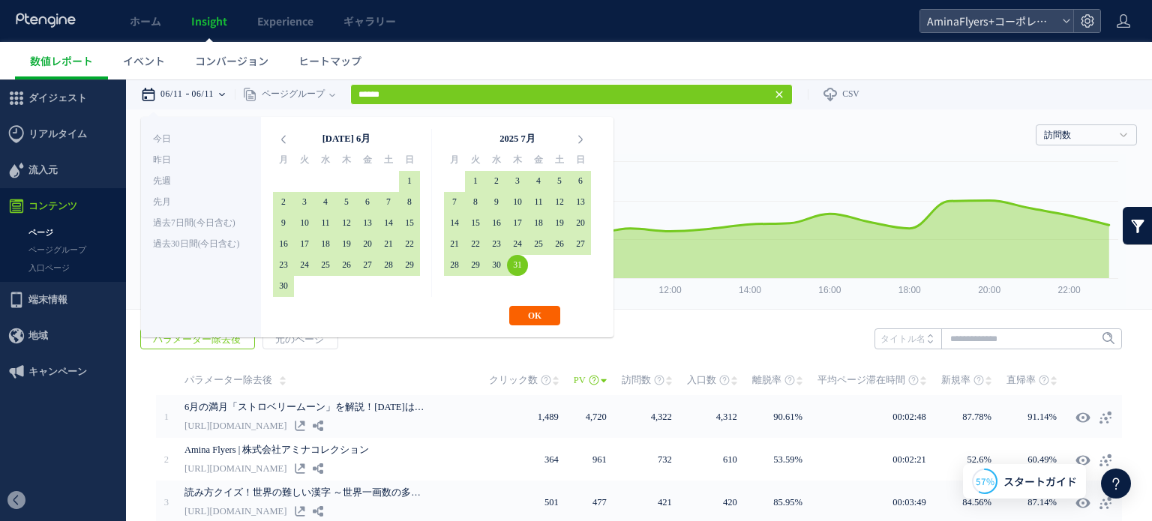
click at [531, 313] on button "OK" at bounding box center [534, 315] width 51 height 19
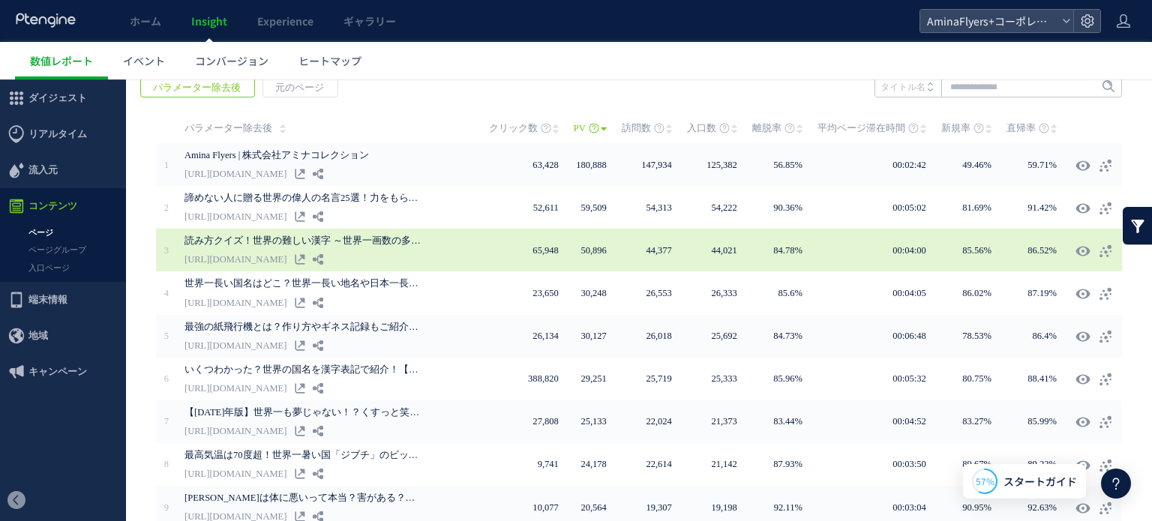
scroll to position [141, 0]
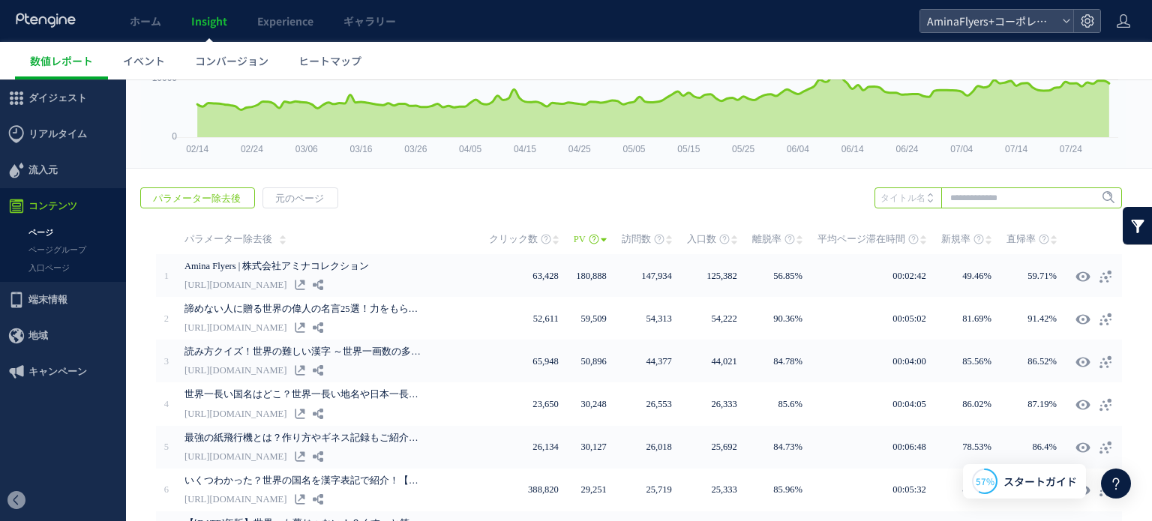
click at [985, 208] on input "text" at bounding box center [997, 197] width 247 height 21
type input "*"
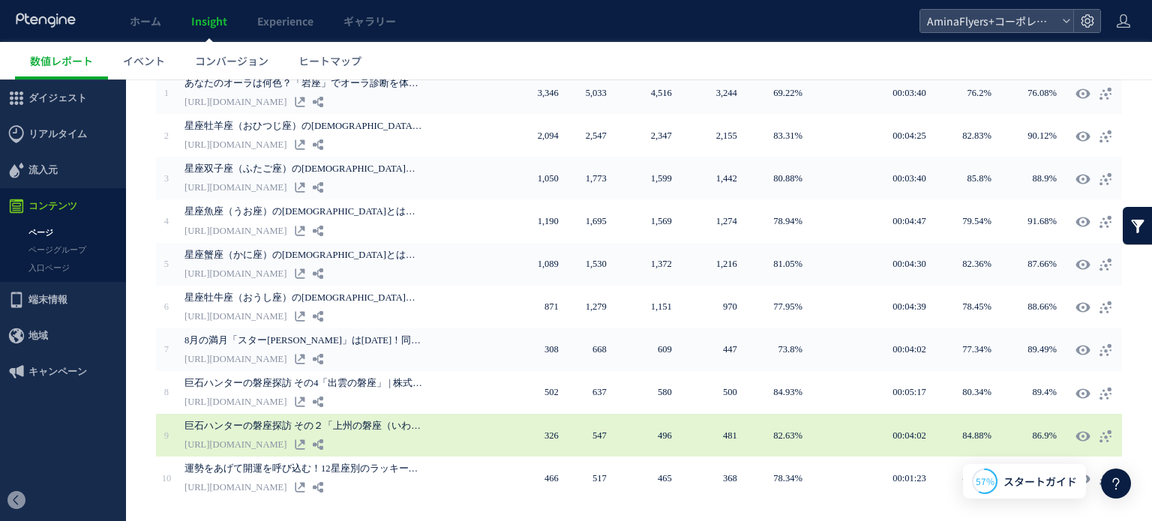
scroll to position [291, 0]
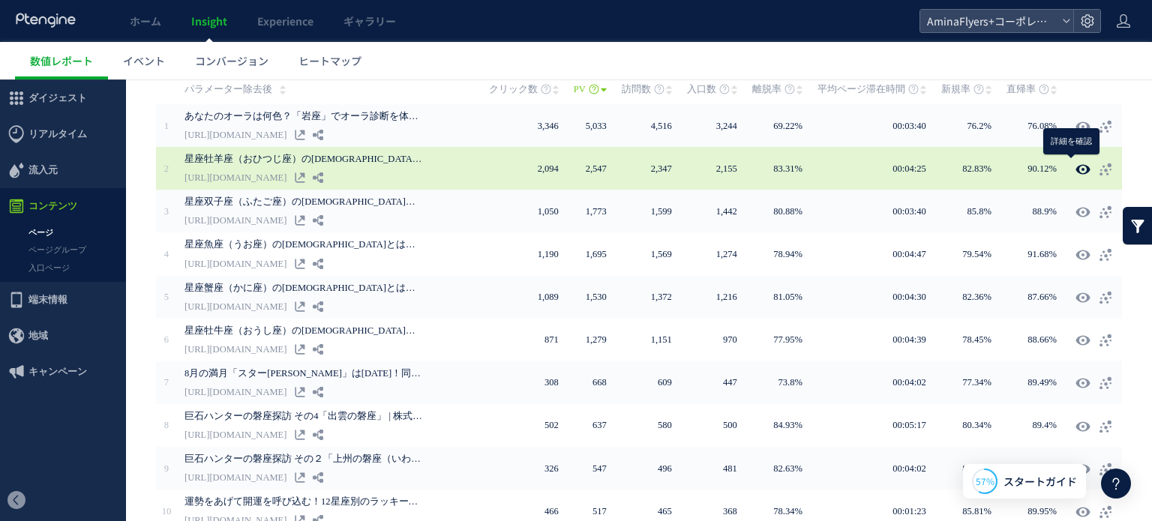
click at [1075, 163] on use at bounding box center [1082, 168] width 14 height 11
type input "**********"
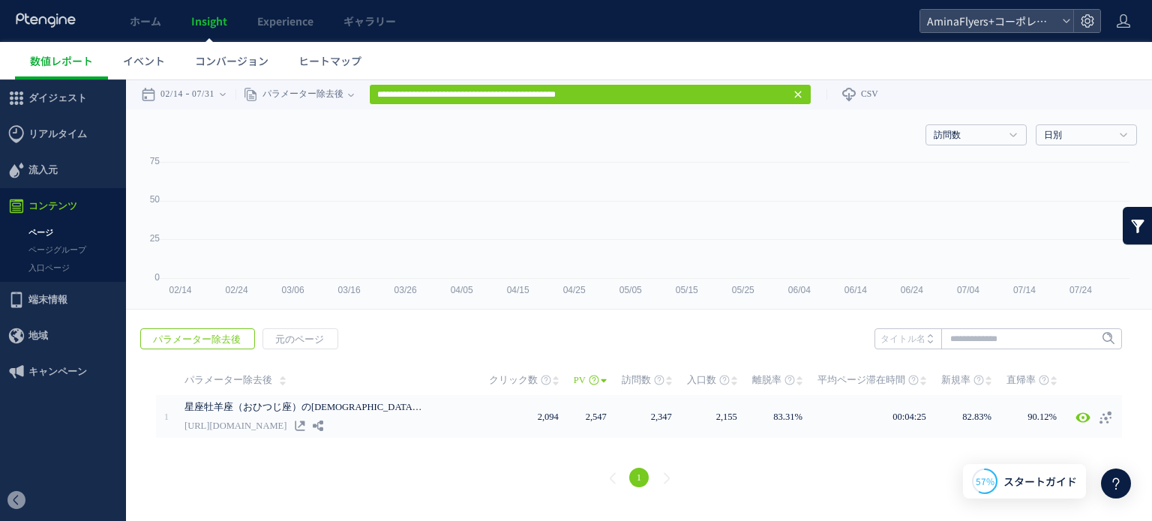
scroll to position [0, 0]
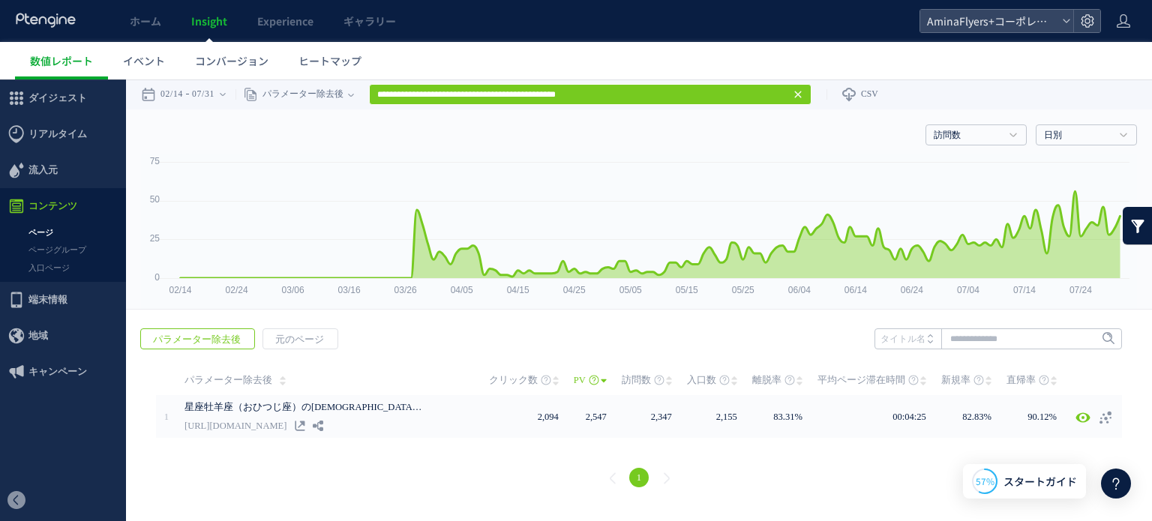
click at [801, 94] on use at bounding box center [797, 94] width 7 height 7
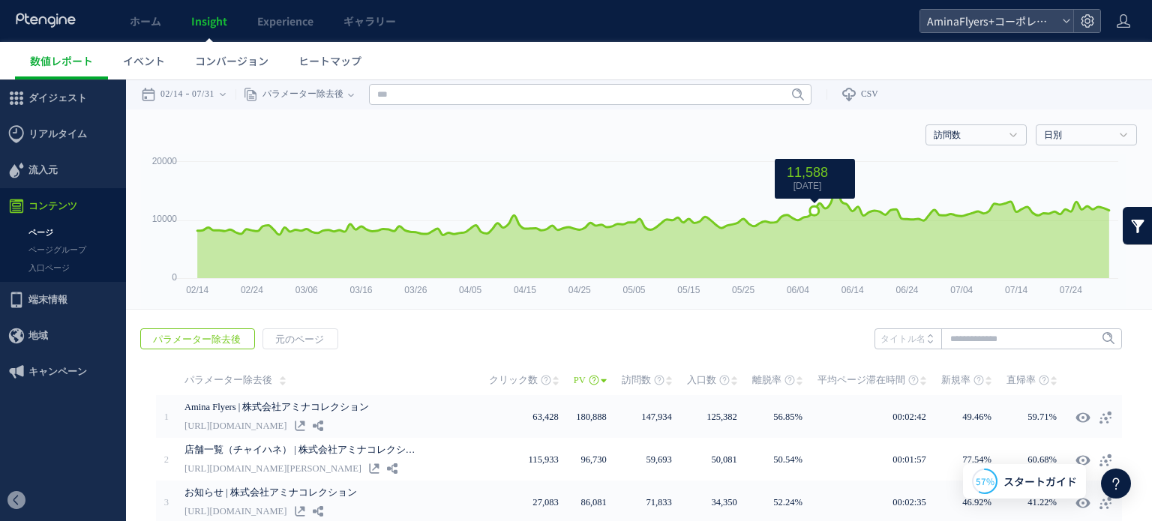
click at [816, 181] on span "11,588 2025/06/07 土" at bounding box center [807, 178] width 53 height 26
